Goal: Find specific page/section: Locate a particular part of the current website

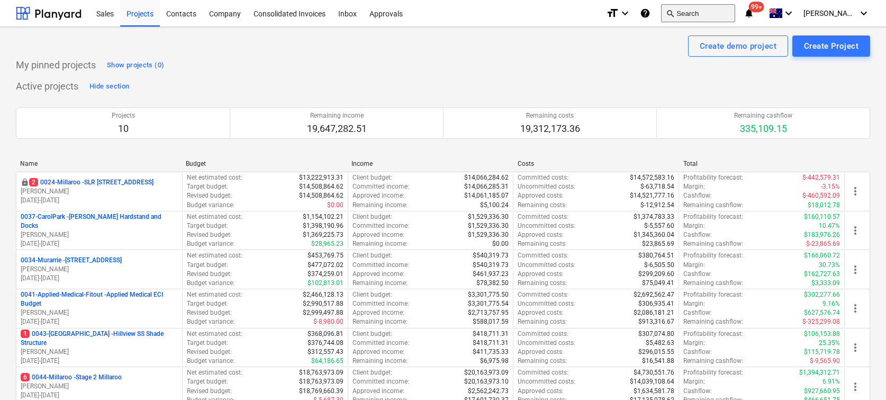
click at [674, 12] on span "search" at bounding box center [670, 13] width 8 height 8
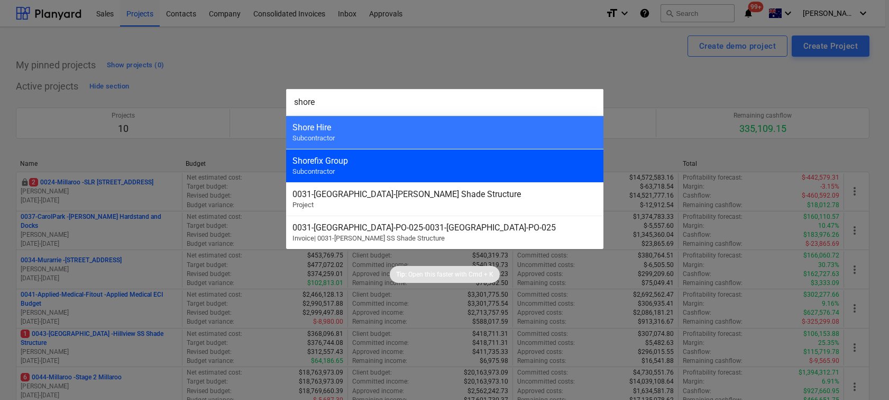
type input "shore"
click at [385, 165] on div "Shorefix Group Subcontractor" at bounding box center [444, 165] width 317 height 33
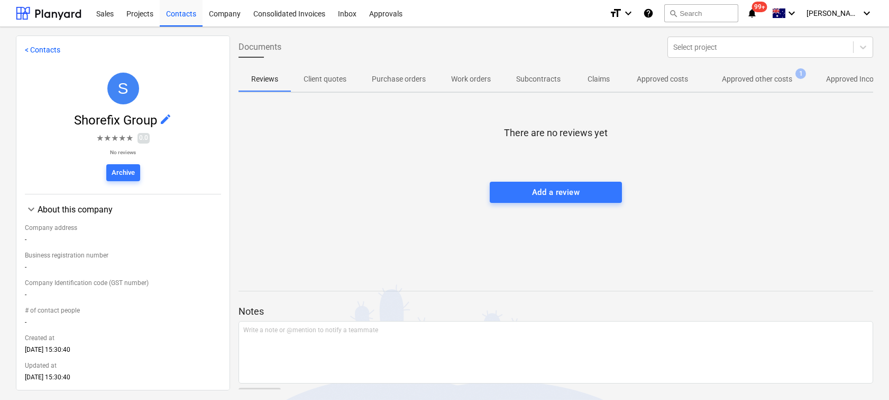
click at [769, 86] on span "Approved other costs 1" at bounding box center [757, 78] width 113 height 19
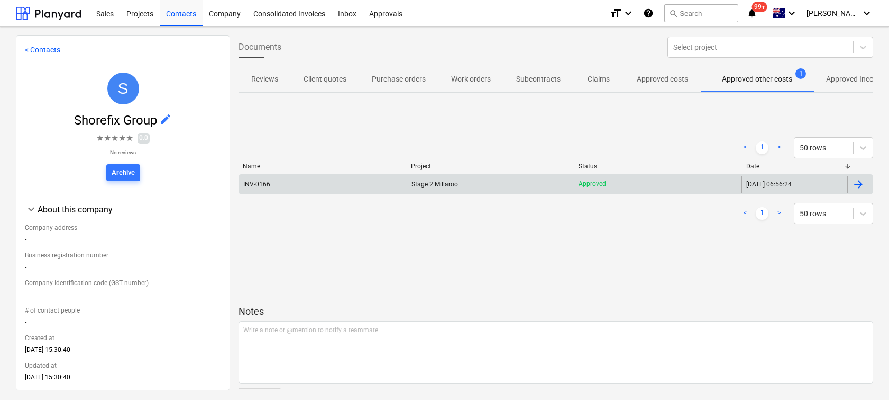
click at [269, 185] on div "INV-0166" at bounding box center [256, 183] width 27 height 7
